Goal: Find contact information: Obtain details needed to contact an individual or organization

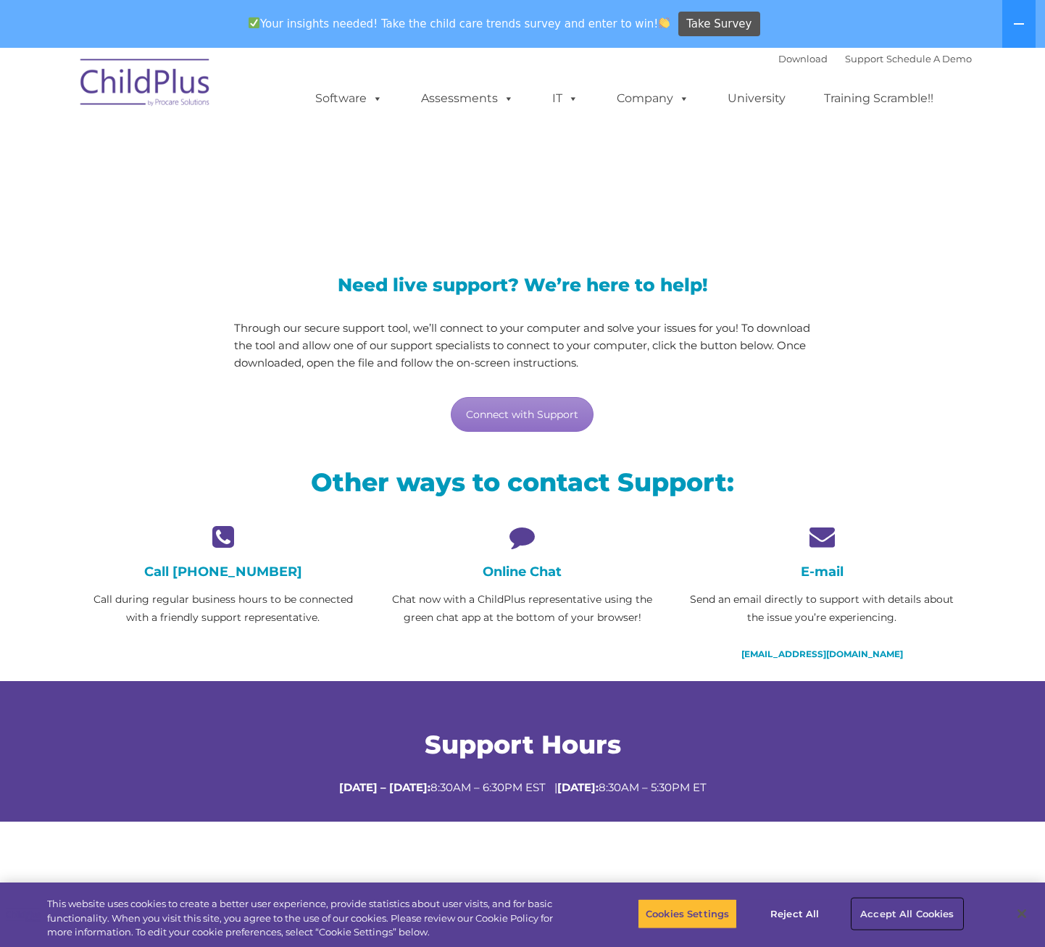
click at [888, 906] on button "Accept All Cookies" at bounding box center [906, 913] width 109 height 30
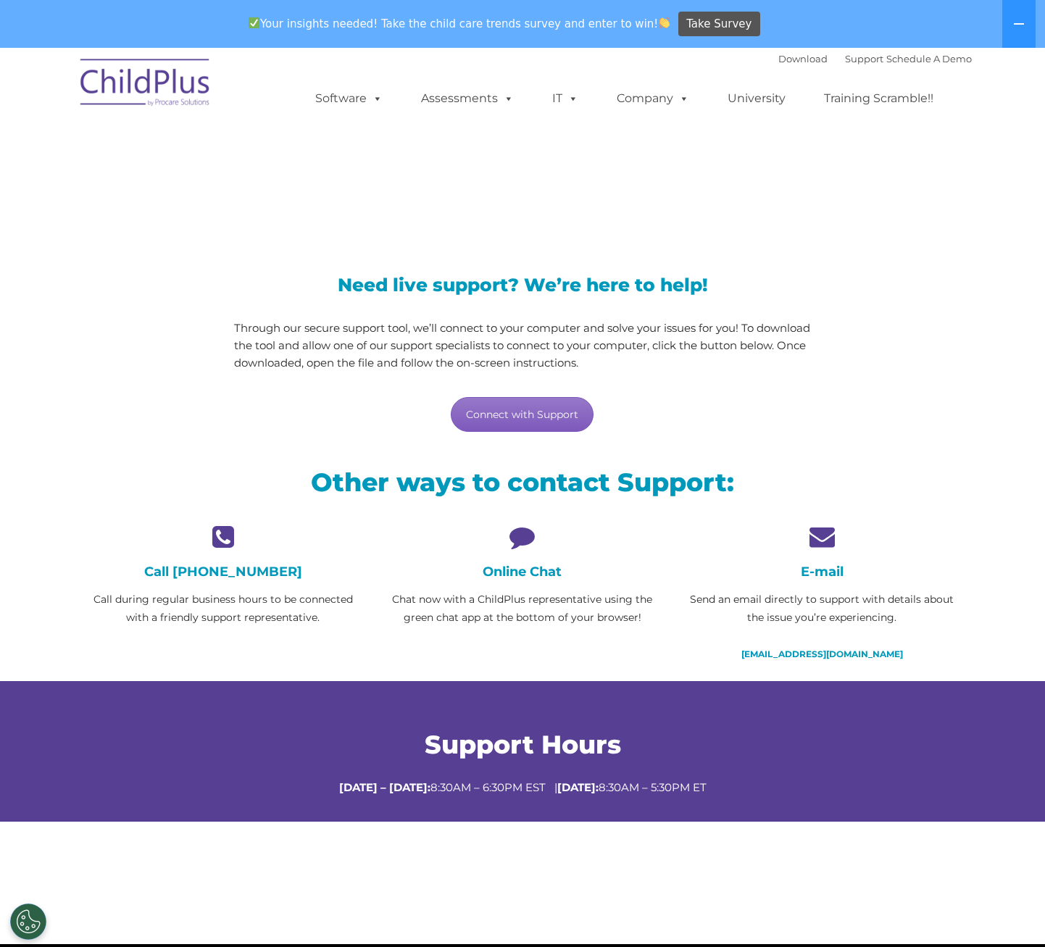
click at [509, 405] on link "Connect with Support" at bounding box center [522, 414] width 143 height 35
click at [927, 196] on div "LiveSupport with SplashTop" at bounding box center [522, 165] width 898 height 105
click at [515, 528] on icon at bounding box center [521, 536] width 277 height 25
click at [509, 561] on div "Online Chat Chat now with a ChildPlus representative using the green chat app a…" at bounding box center [521, 575] width 277 height 103
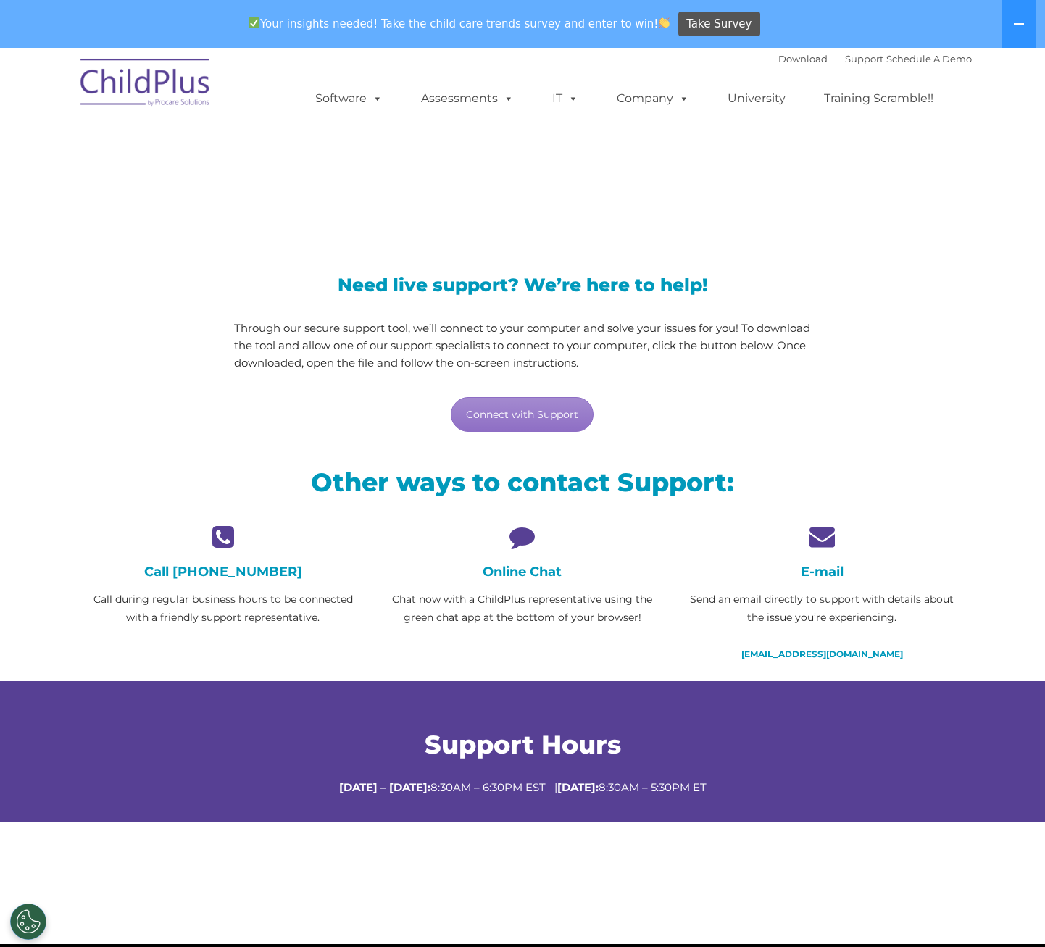
click at [232, 564] on h4 "Call [PHONE_NUMBER]" at bounding box center [222, 572] width 277 height 16
click at [813, 650] on link "[EMAIL_ADDRESS][DOMAIN_NAME]" at bounding box center [822, 653] width 162 height 11
click at [912, 916] on section "LiveSupport with SplashTop Need live support? We’re here to help! Through our s…" at bounding box center [522, 496] width 1045 height 896
